Goal: Task Accomplishment & Management: Use online tool/utility

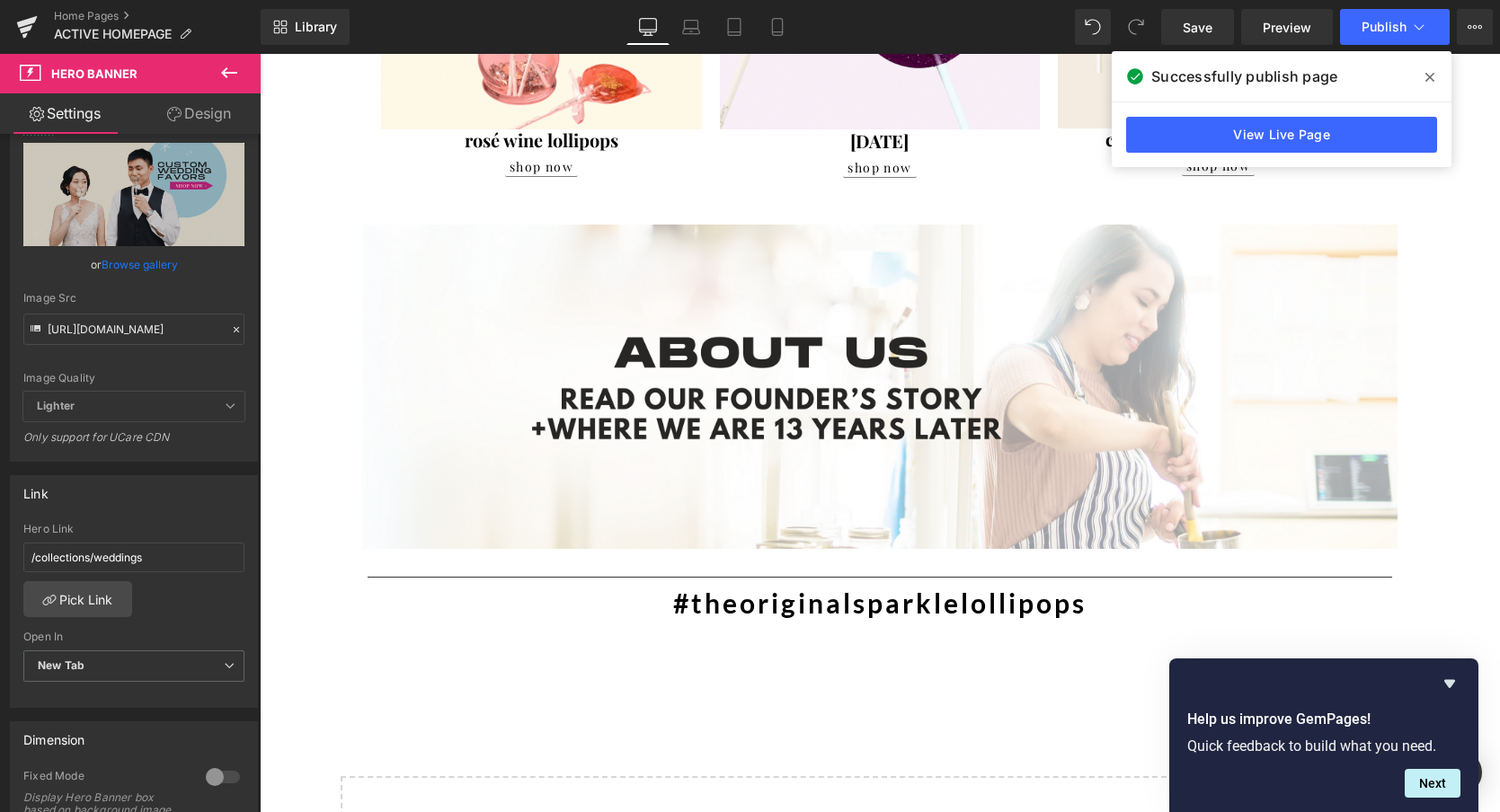
scroll to position [1967, 0]
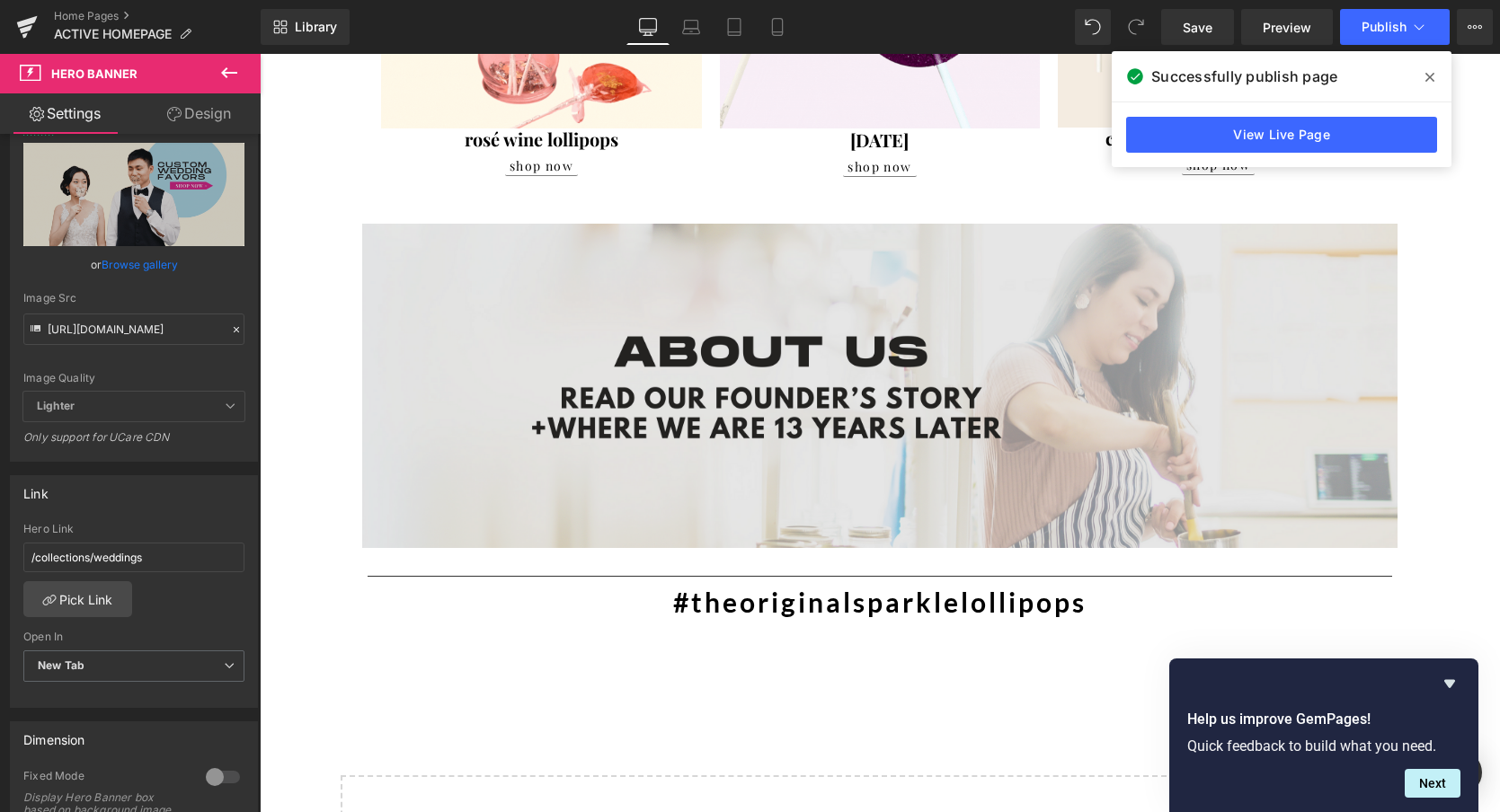
click at [879, 408] on img at bounding box center [879, 386] width 1035 height 324
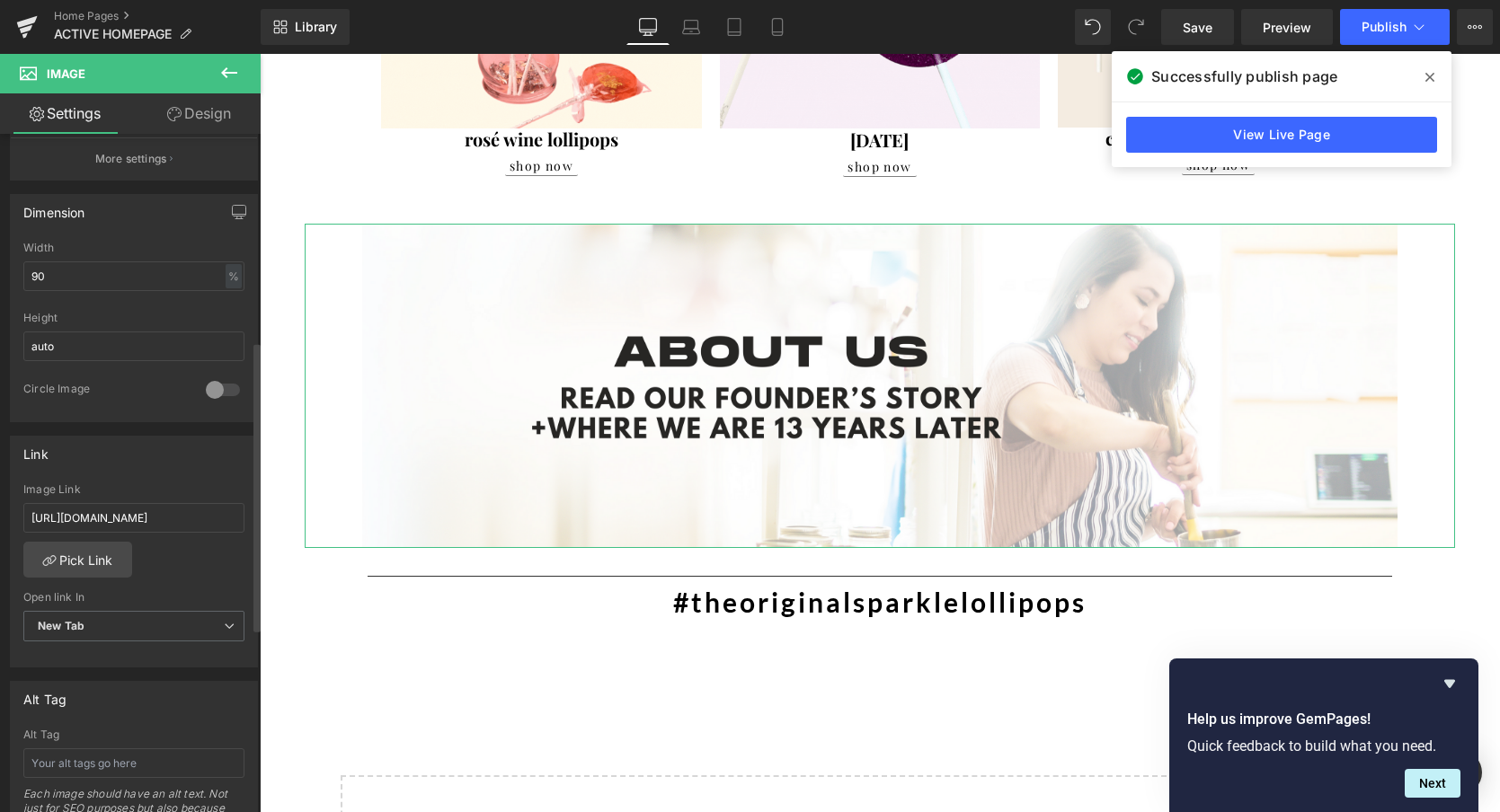
scroll to position [486, 0]
click at [87, 554] on link "Pick Link" at bounding box center [78, 558] width 109 height 36
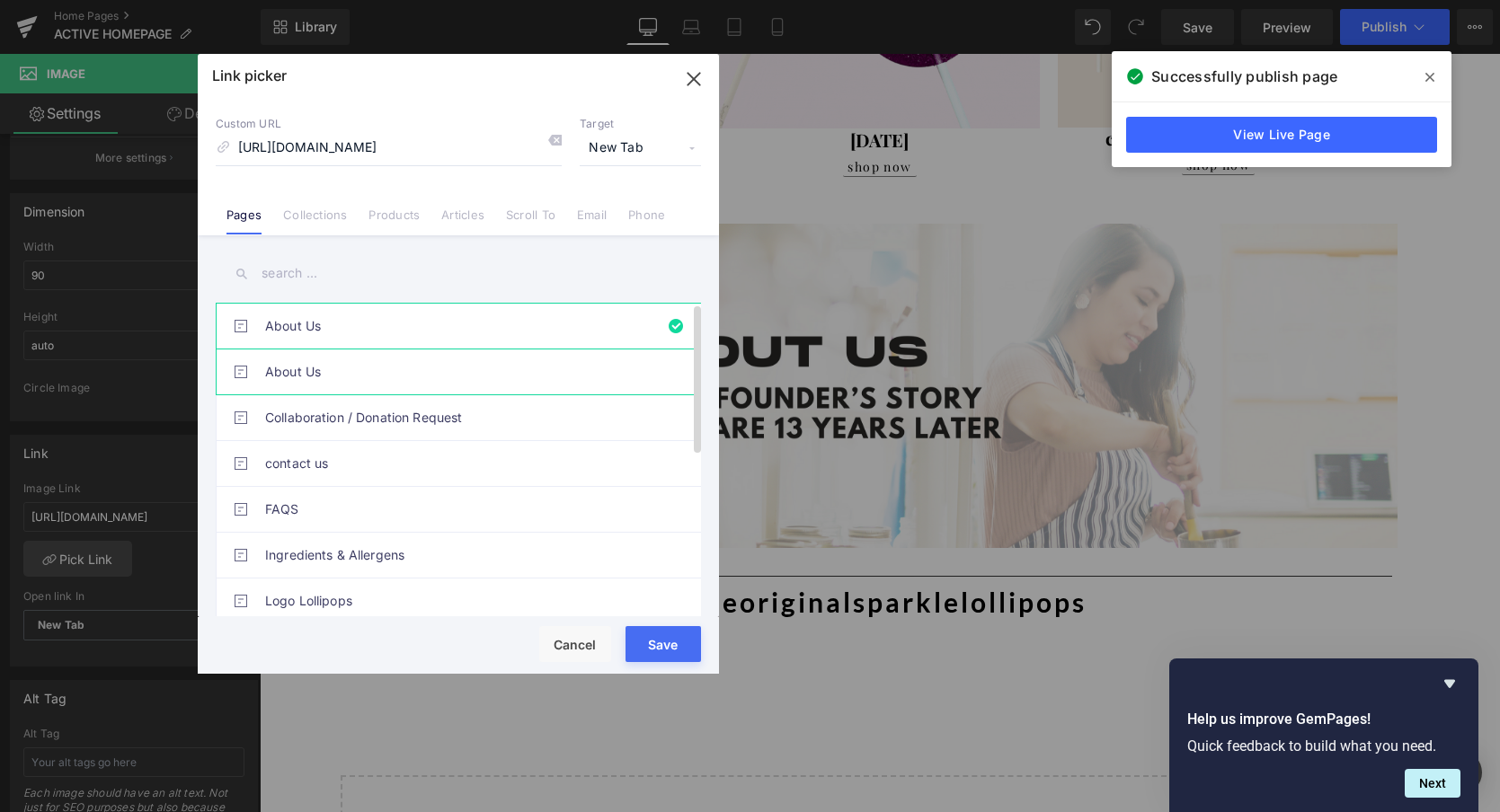
scroll to position [0, 0]
click at [300, 373] on link "About Us" at bounding box center [463, 372] width 396 height 45
type input "/pages/about-us"
drag, startPoint x: 675, startPoint y: 642, endPoint x: 415, endPoint y: 590, distance: 265.1
click at [675, 642] on button "Save" at bounding box center [663, 644] width 76 height 36
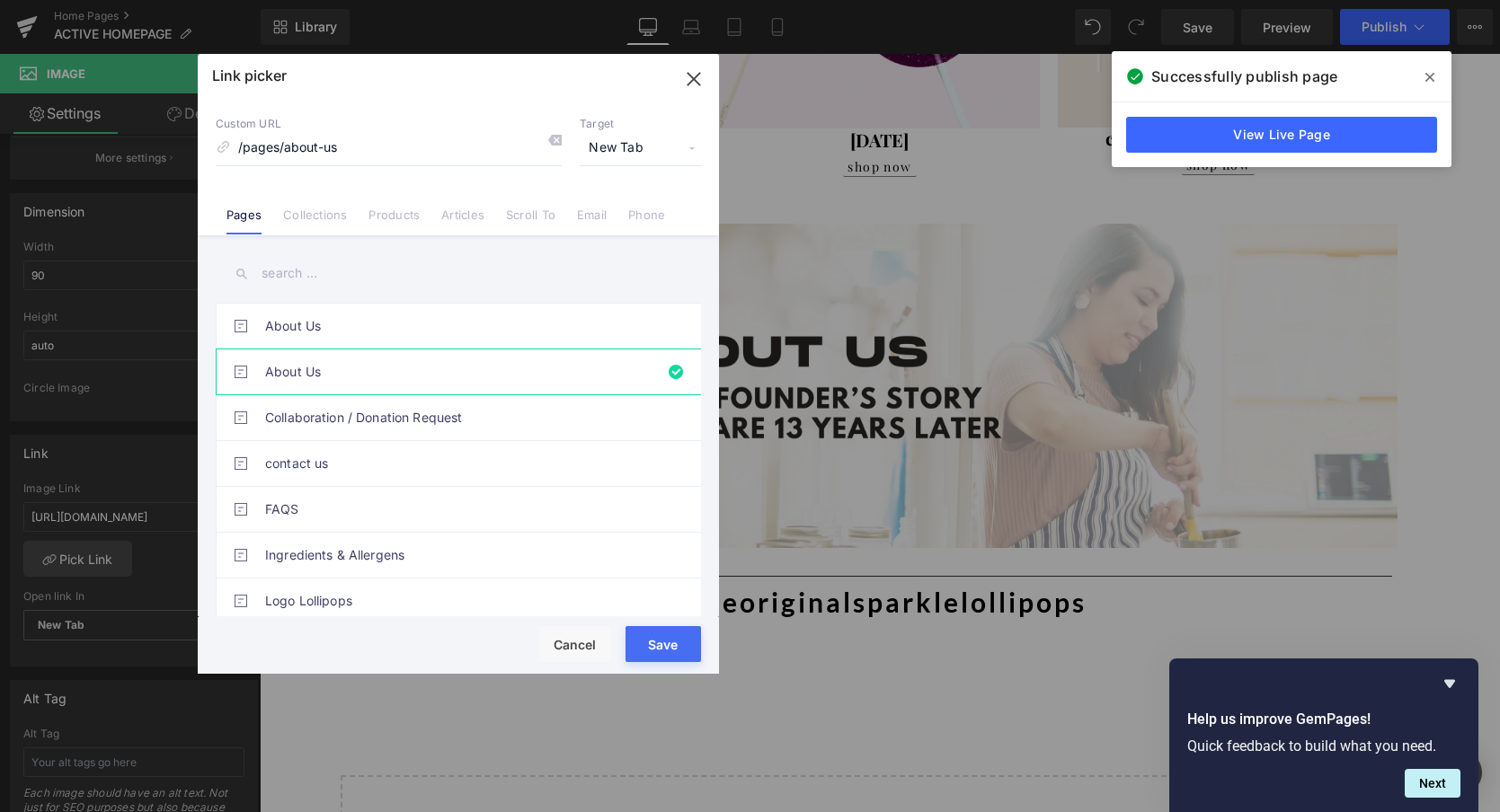
type input "/pages/about-us"
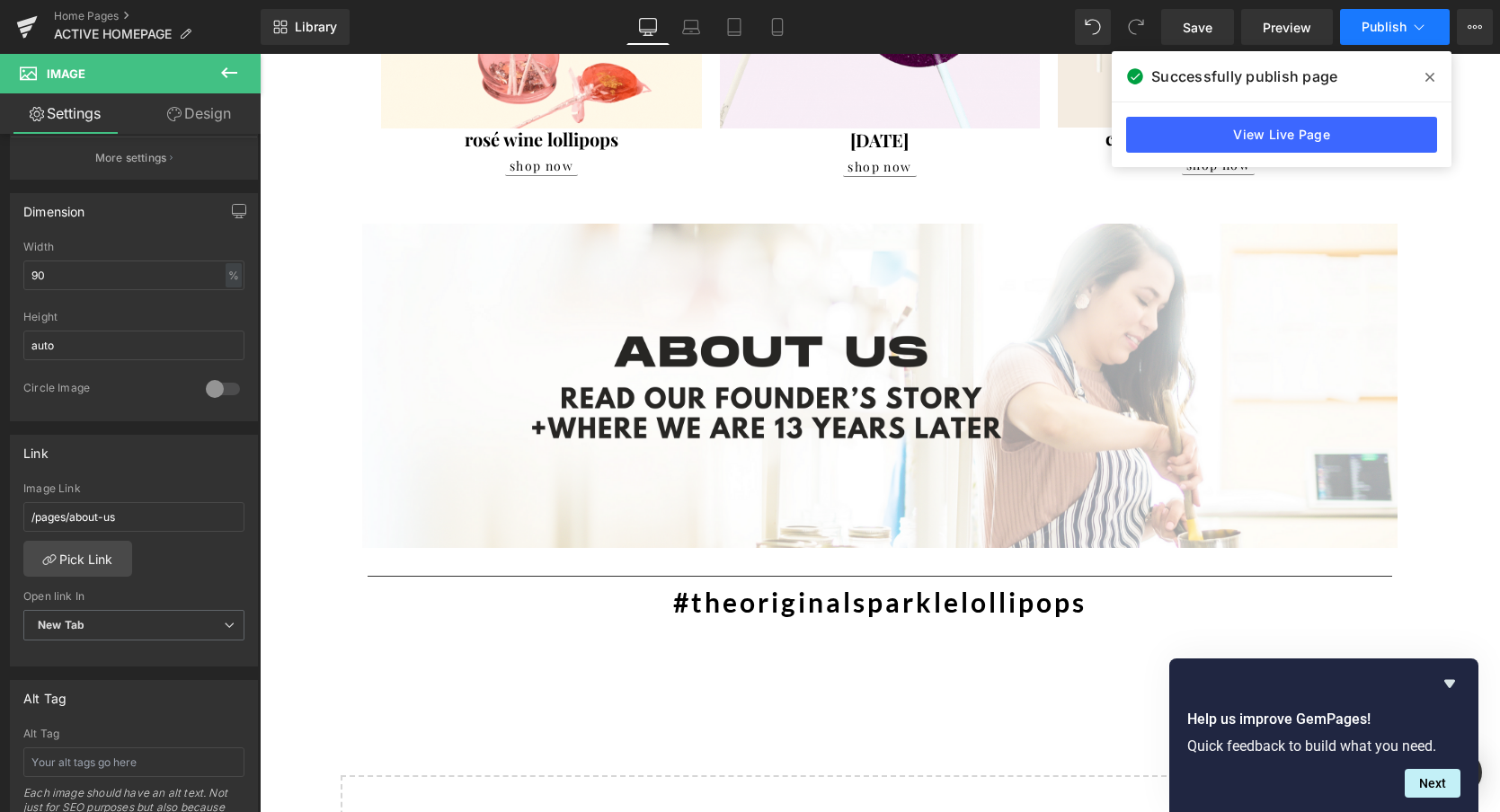
click at [1389, 30] on span "Publish" at bounding box center [1385, 27] width 45 height 15
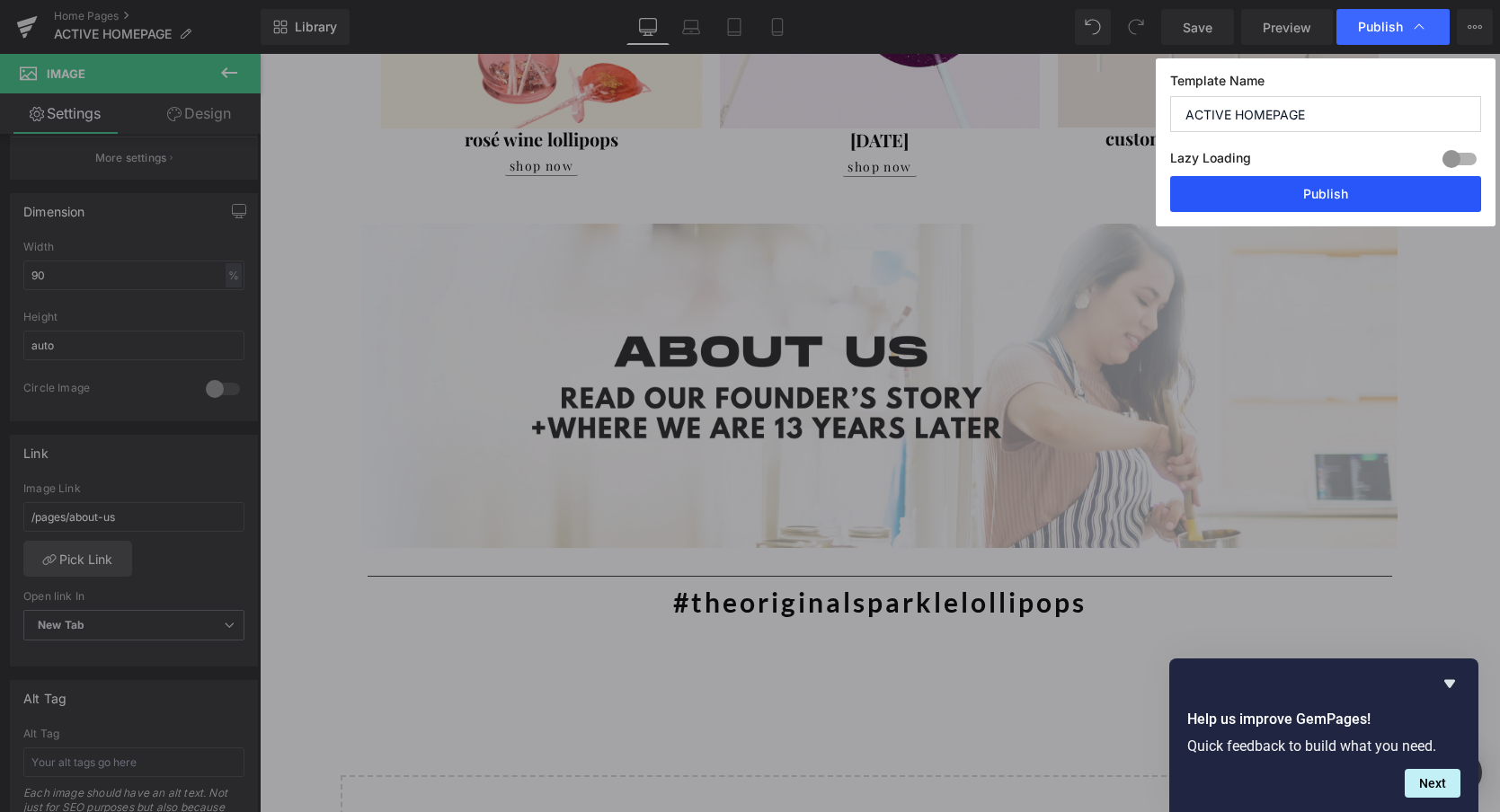
click at [1329, 192] on button "Publish" at bounding box center [1325, 194] width 311 height 36
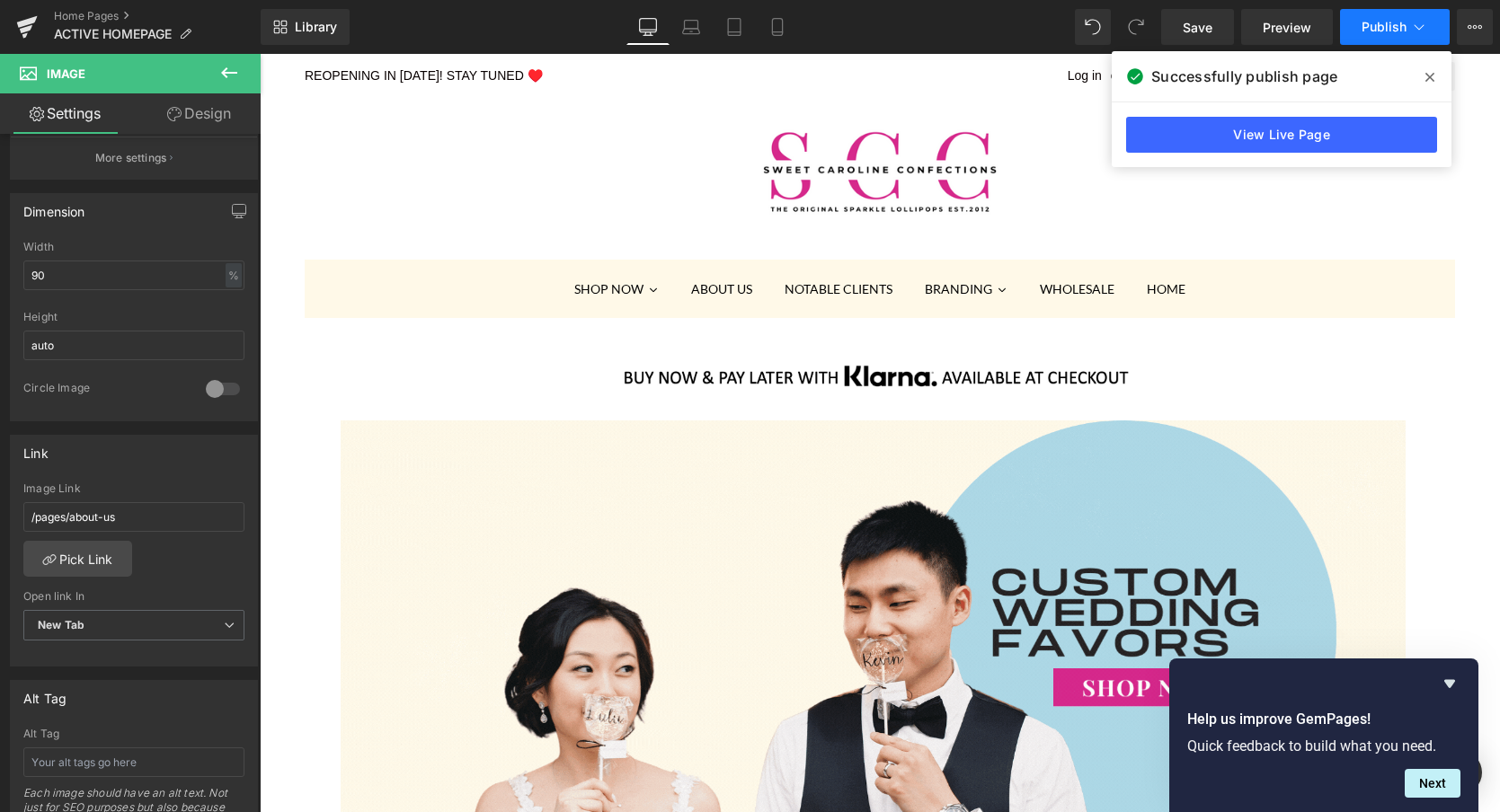
click at [1379, 35] on span "Publish" at bounding box center [1385, 27] width 45 height 15
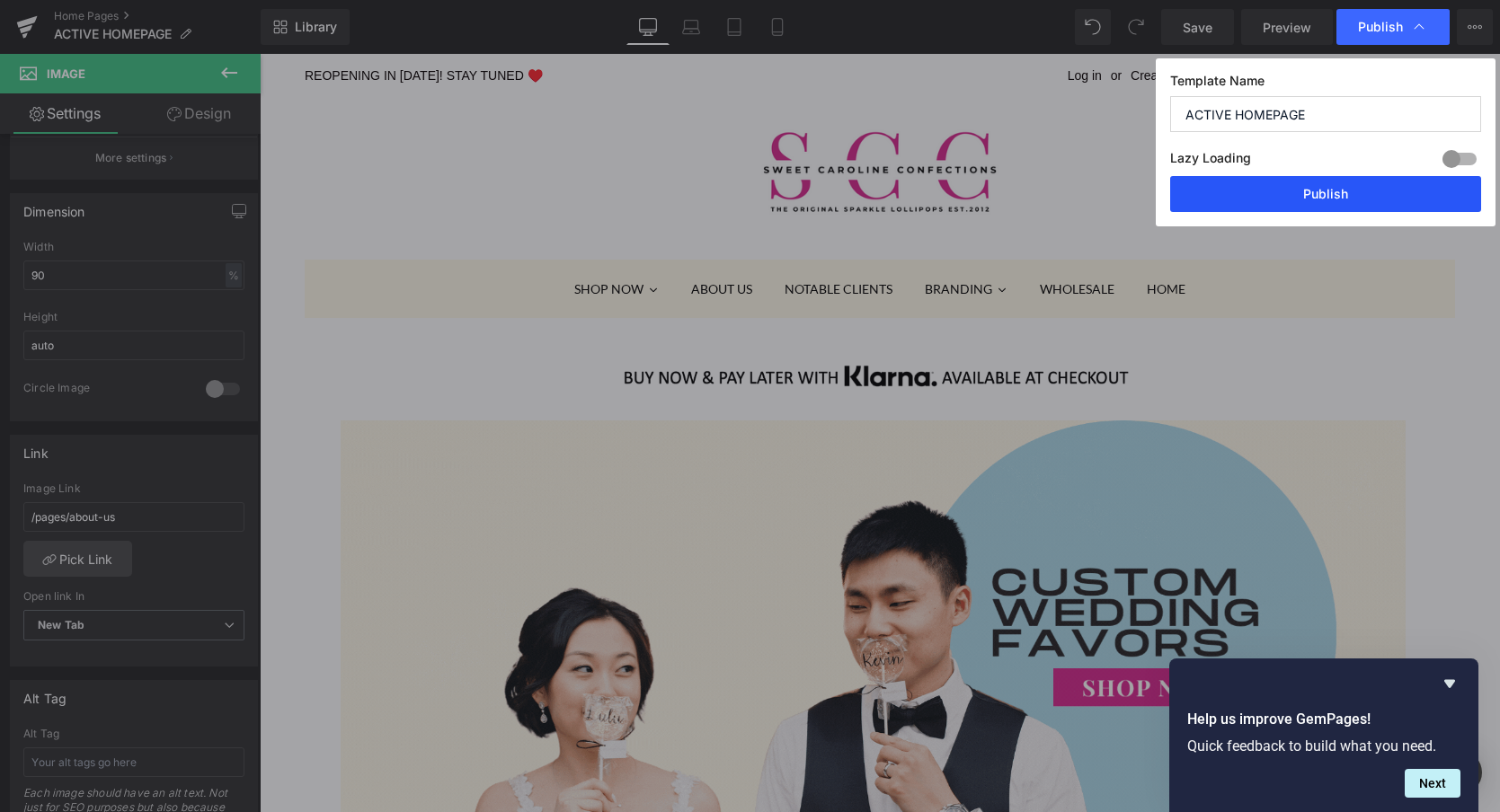
click at [1305, 194] on button "Publish" at bounding box center [1325, 194] width 311 height 36
